Goal: Task Accomplishment & Management: Use online tool/utility

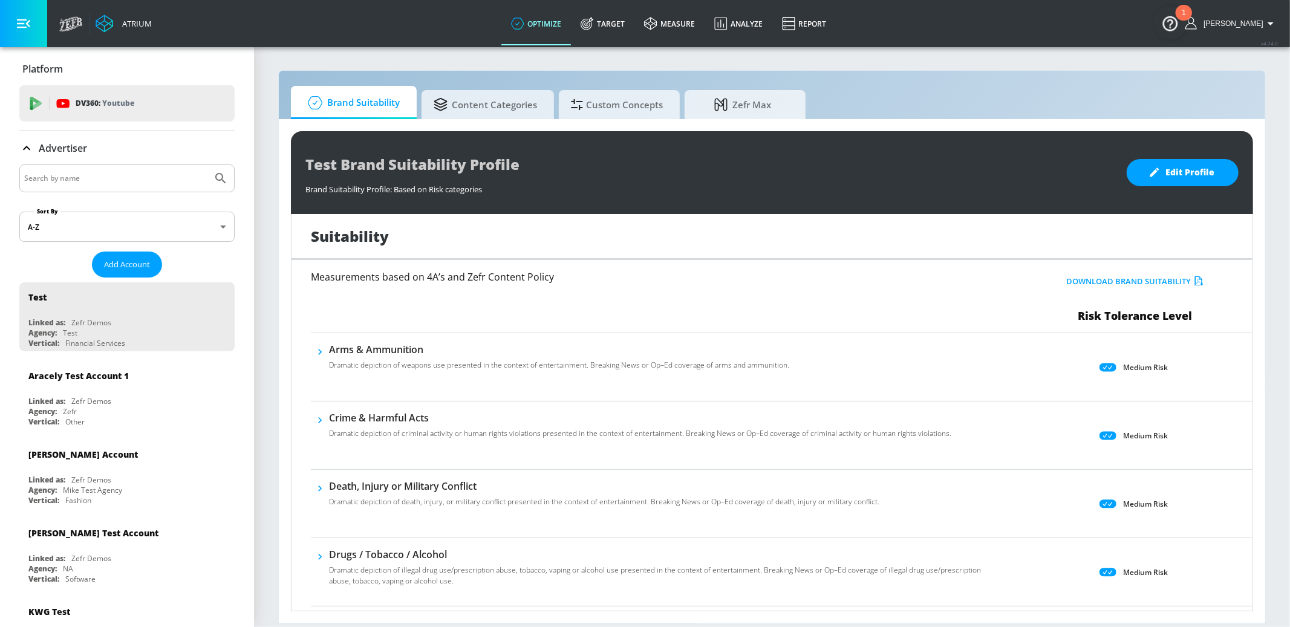
click at [117, 179] on input "Search by name" at bounding box center [115, 179] width 183 height 16
type input "mattel"
click at [207, 165] on button "Submit Search" at bounding box center [220, 178] width 27 height 27
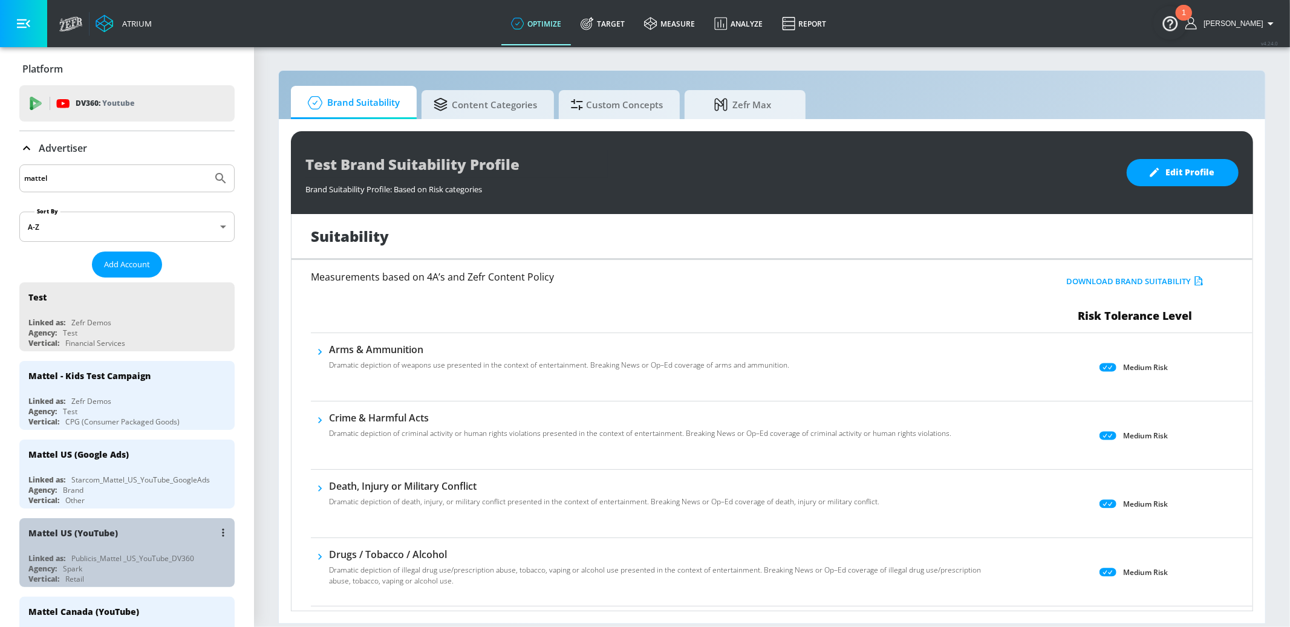
click at [164, 538] on div "Mattel US (YouTube)" at bounding box center [129, 532] width 203 height 29
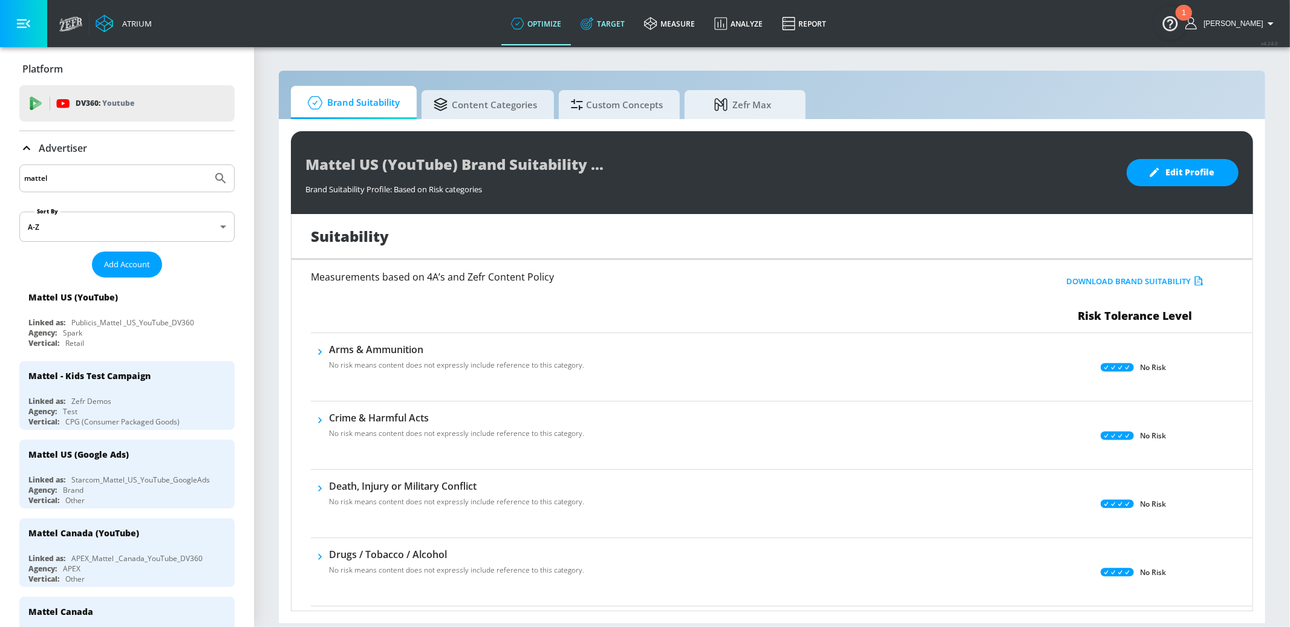
click at [619, 21] on link "Target" at bounding box center [603, 24] width 64 height 44
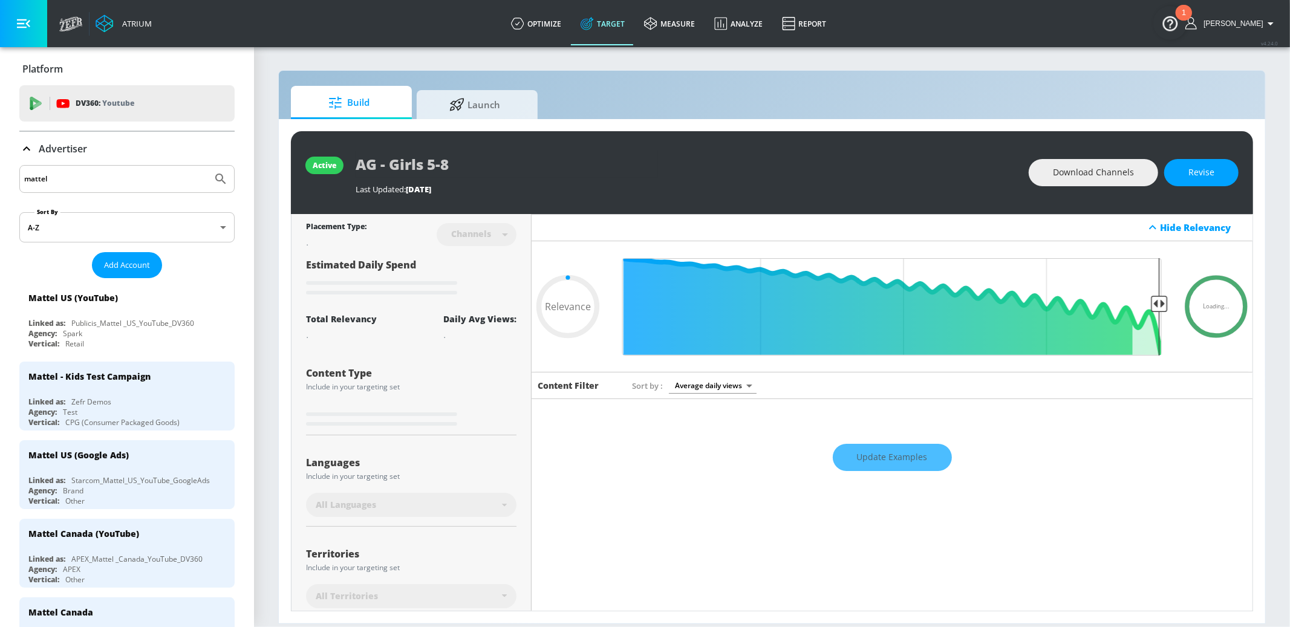
type input "0.7"
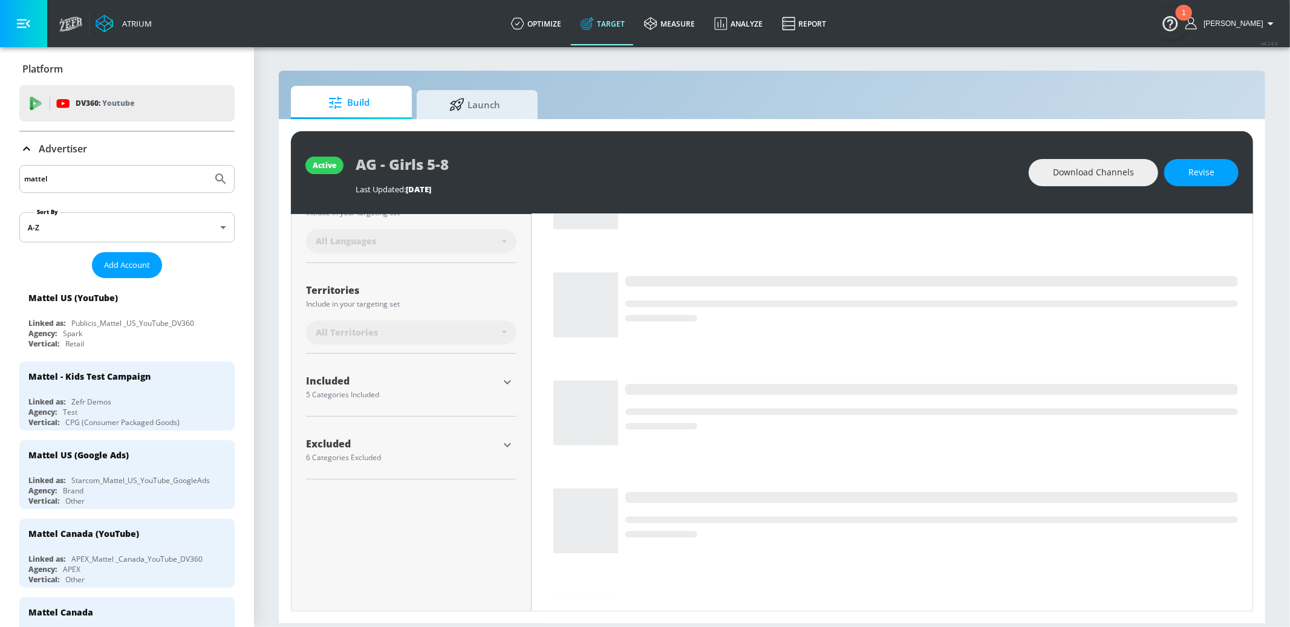
scroll to position [270, 0]
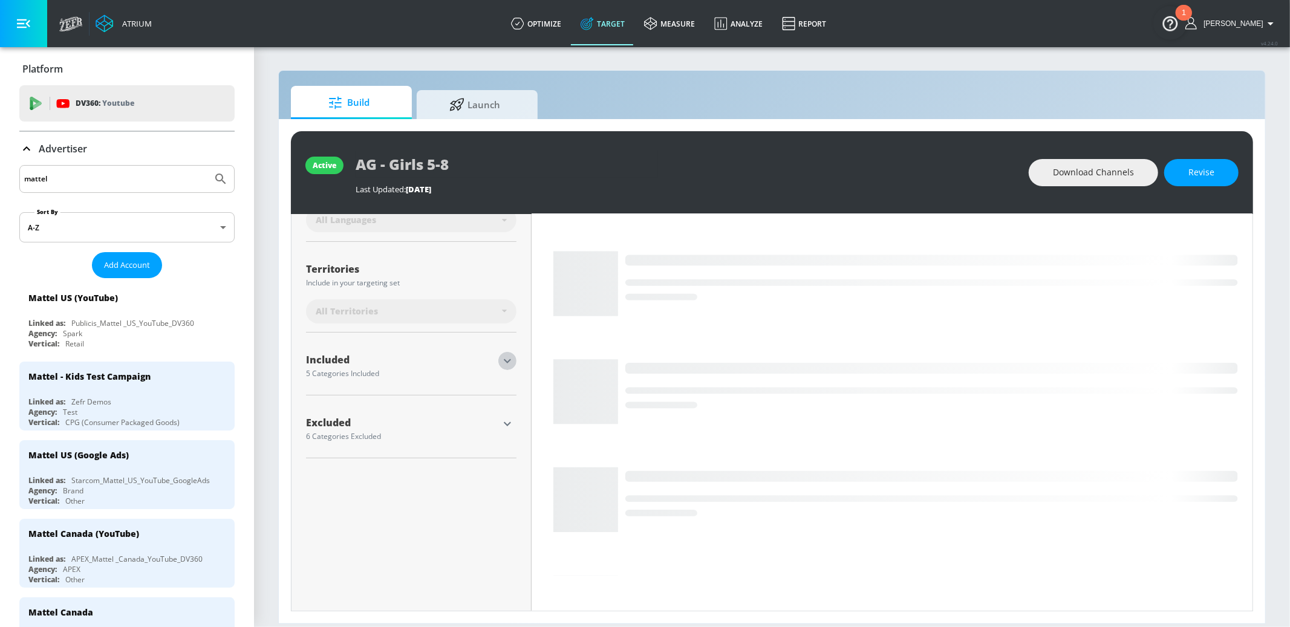
click at [505, 361] on icon "button" at bounding box center [507, 361] width 15 height 15
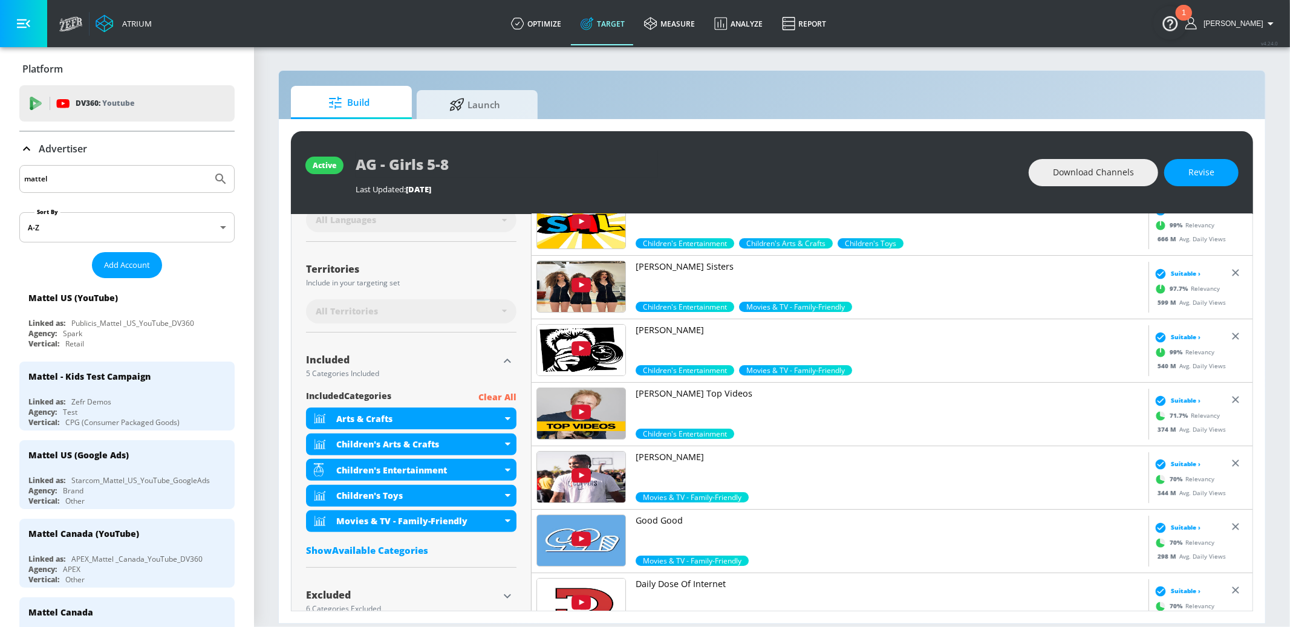
drag, startPoint x: 405, startPoint y: 546, endPoint x: 425, endPoint y: 391, distance: 156.8
click at [404, 547] on div "Show Available Categories" at bounding box center [411, 550] width 211 height 12
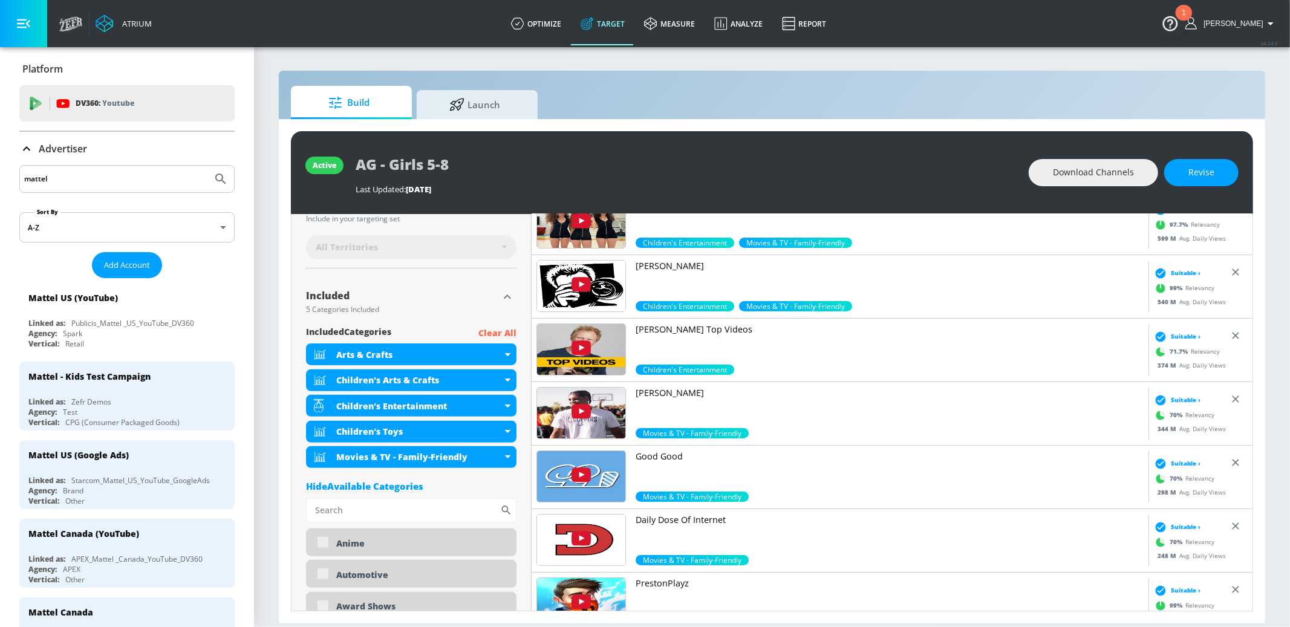
scroll to position [316, 0]
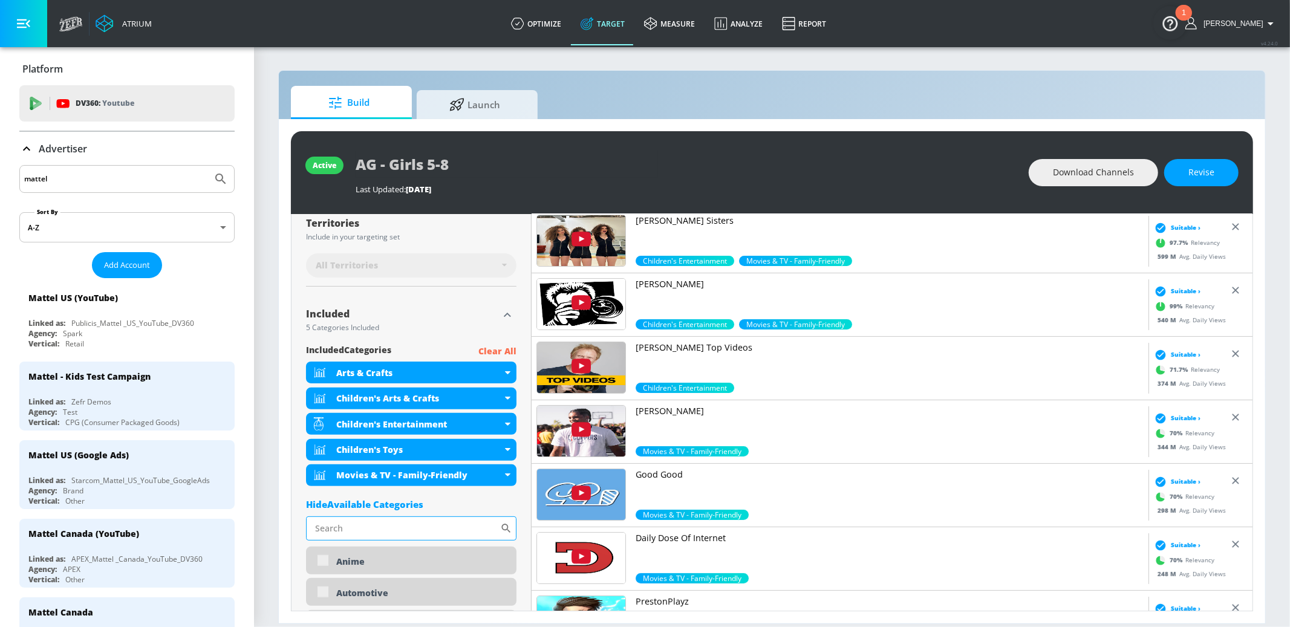
click at [419, 524] on input "Sort By" at bounding box center [403, 529] width 194 height 24
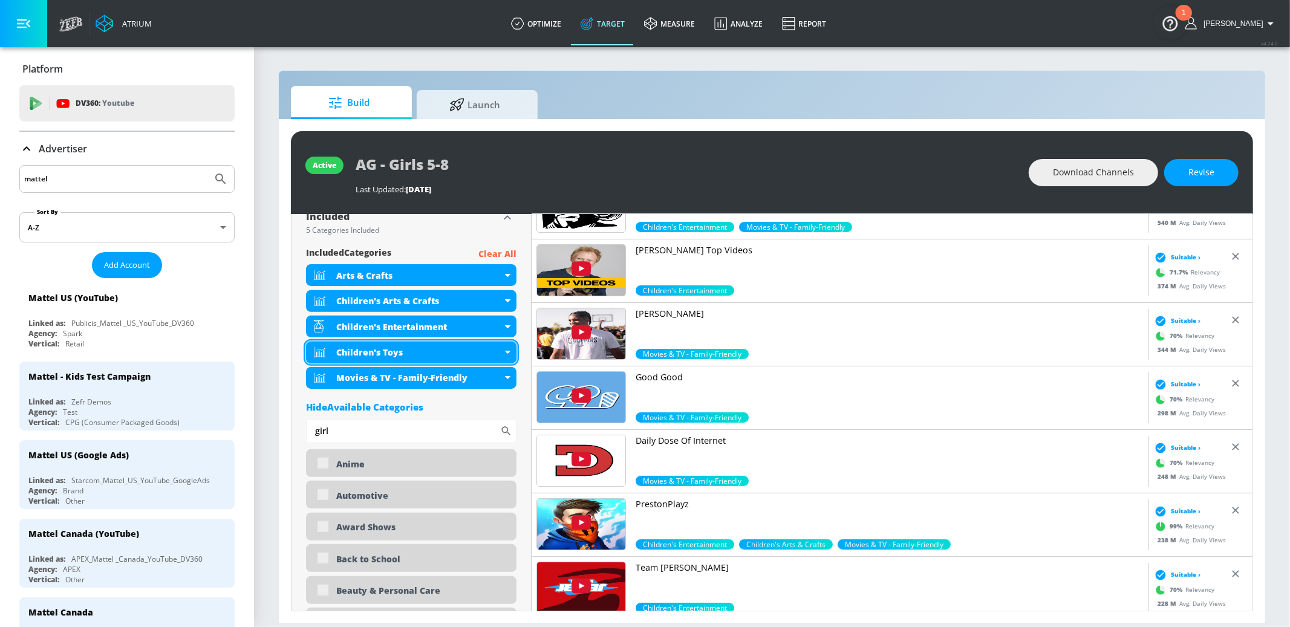
scroll to position [410, 0]
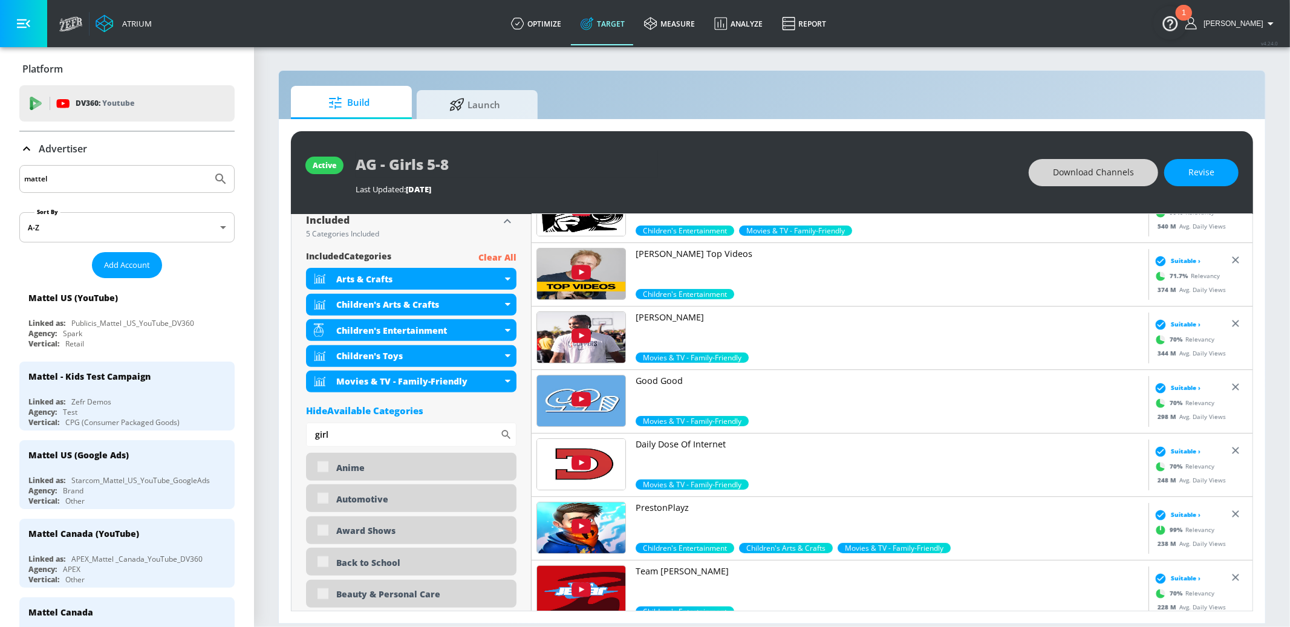
type input "girl"
click at [1121, 182] on button "Download Channels" at bounding box center [1093, 172] width 129 height 27
